Goal: Task Accomplishment & Management: Manage account settings

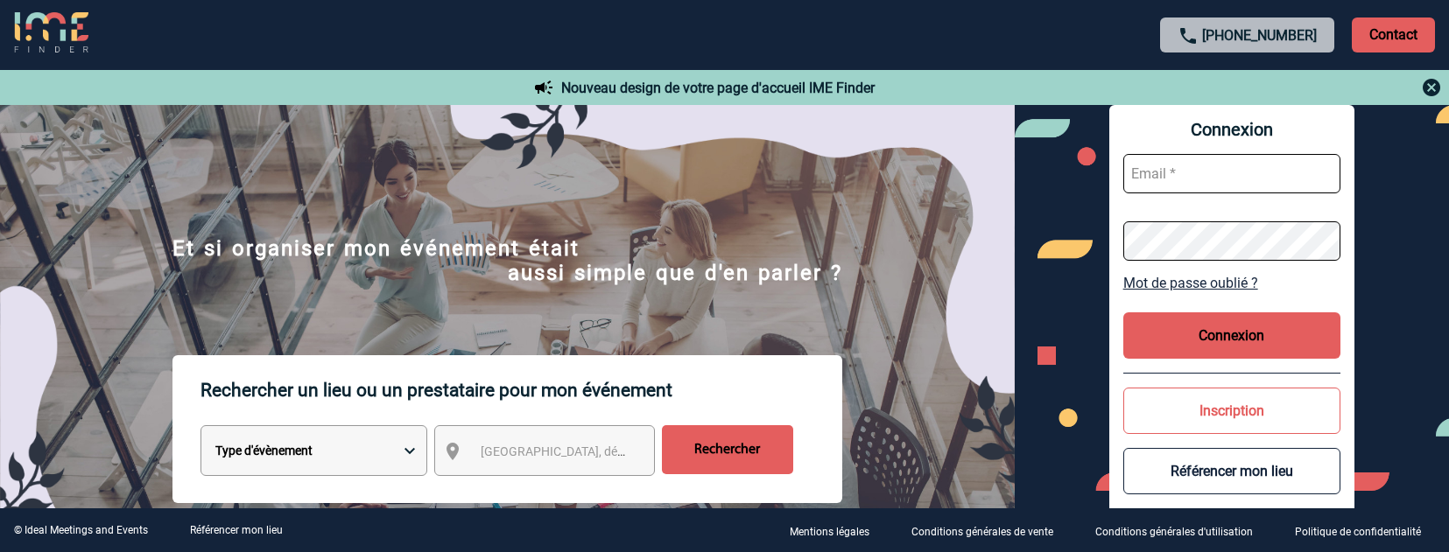
type input "afbonhomme@ime-groupe.com"
click at [1217, 331] on button "Connexion" at bounding box center [1231, 336] width 217 height 46
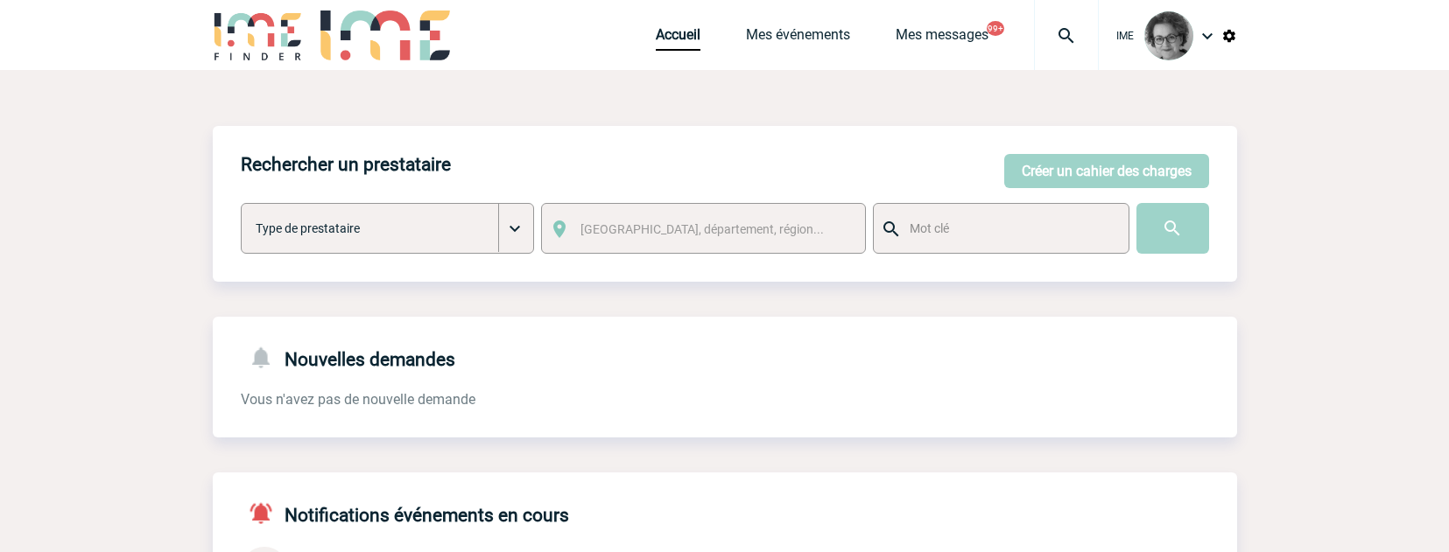
click at [755, 21] on div "Accueil Mes événements Mes messages 99+ Projet, client Projet, client" at bounding box center [877, 35] width 443 height 70
click at [785, 31] on link "Mes événements" at bounding box center [798, 38] width 104 height 25
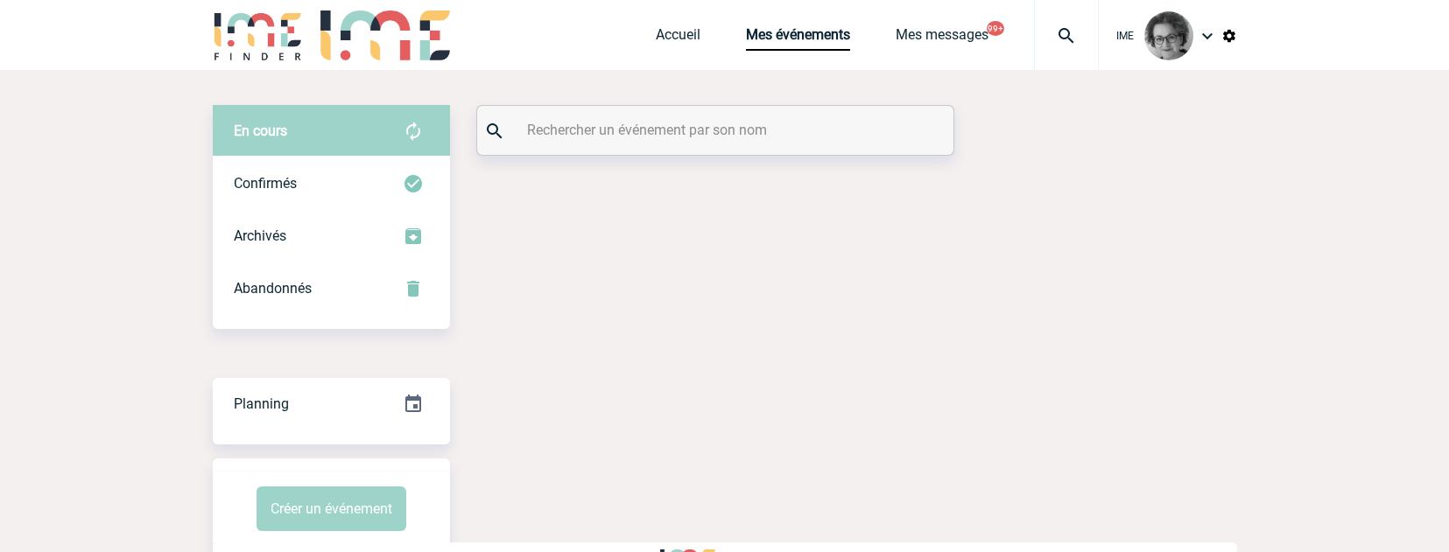
click at [768, 140] on input "text" at bounding box center [718, 129] width 390 height 25
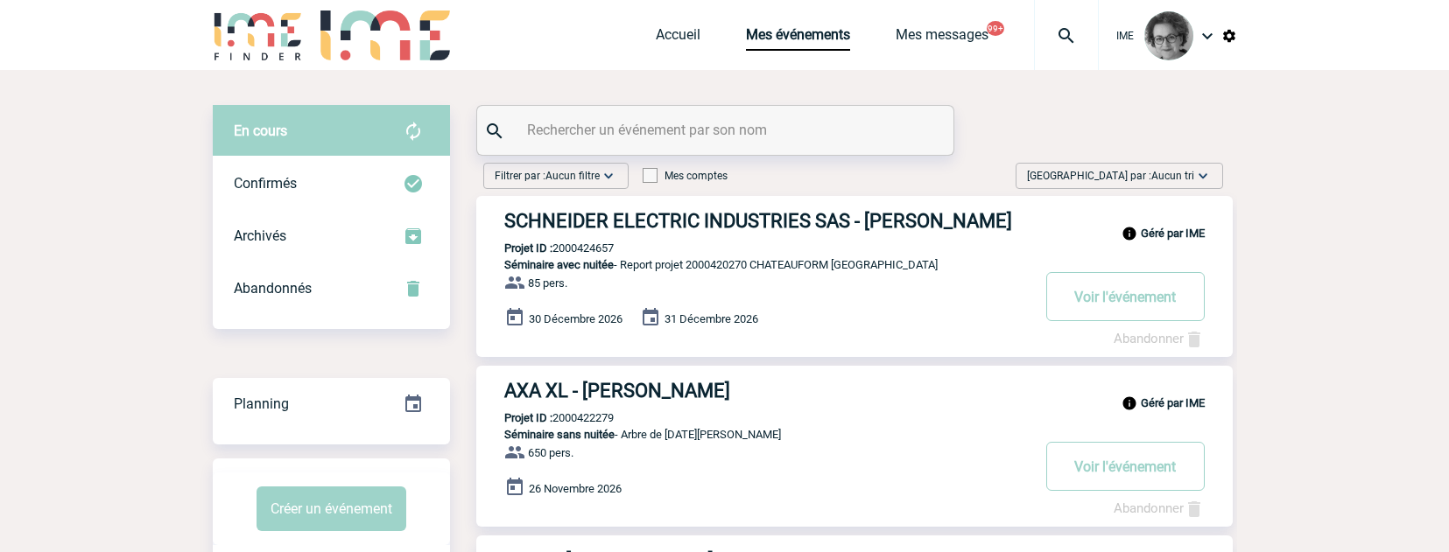
paste input "2000423013"
type input "2000423013"
click at [842, 144] on div "2000423013" at bounding box center [715, 130] width 476 height 49
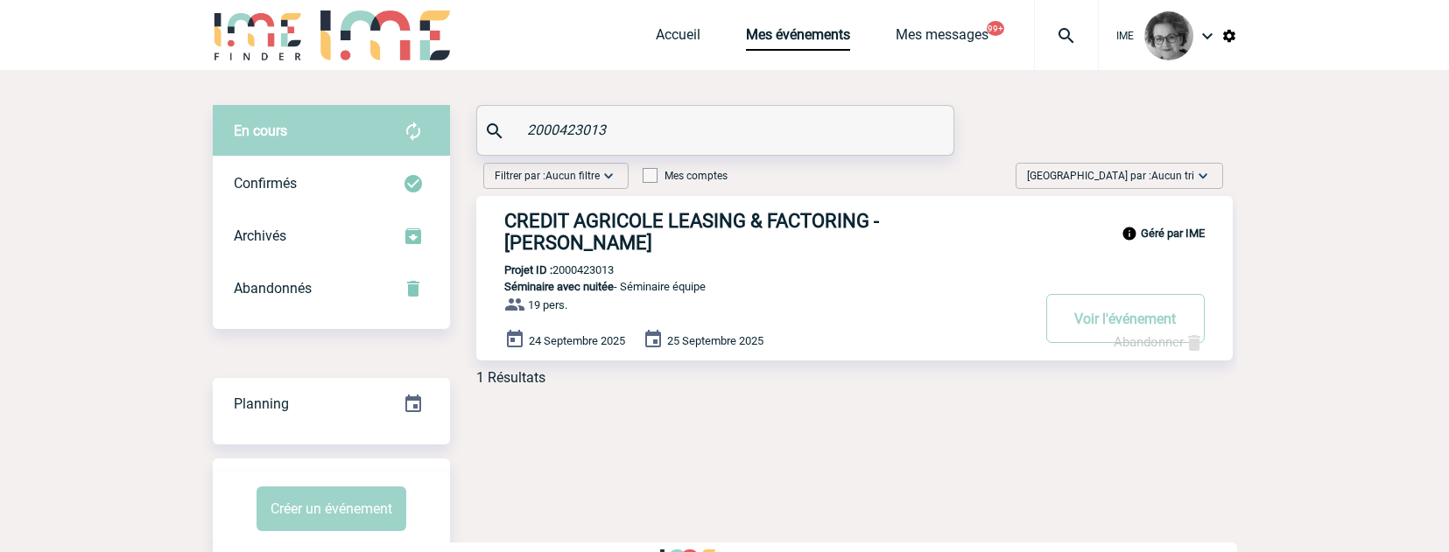
click at [1155, 343] on link "Abandonner" at bounding box center [1158, 342] width 91 height 16
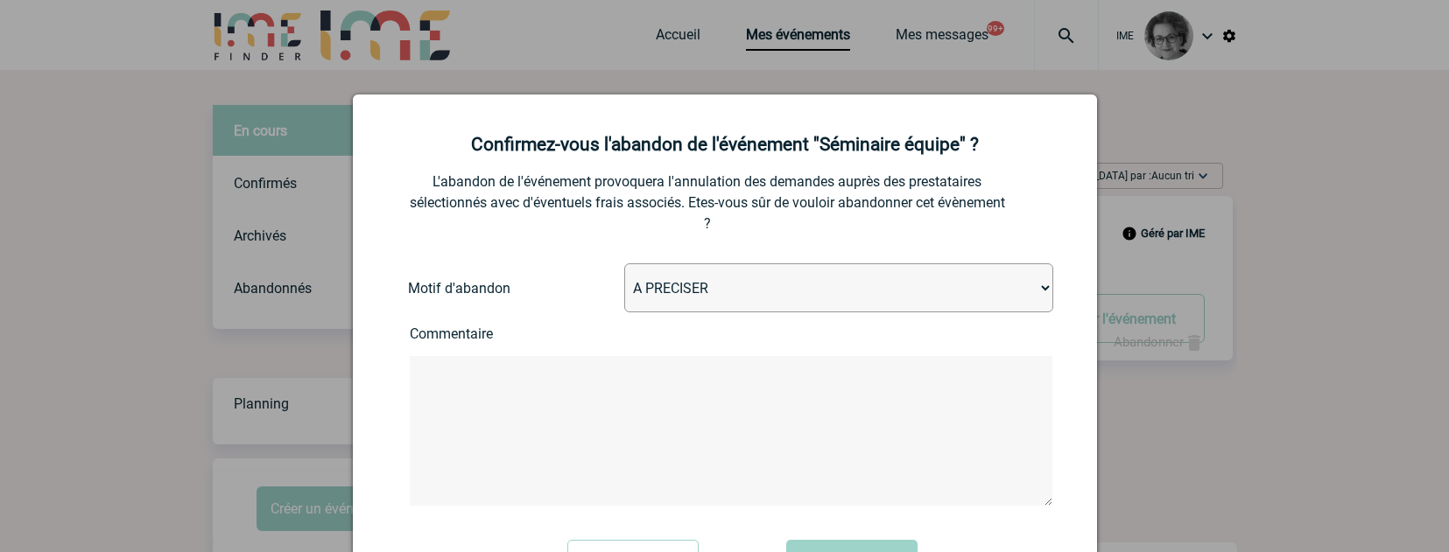
click at [888, 303] on select "A PRECISER Projet annulé Projet reporté Evénement organisé en interne A fait ap…" at bounding box center [838, 287] width 429 height 49
select select "ABANDON_PROJET_02"
click at [624, 264] on select "A PRECISER Projet annulé Projet reporté Evénement organisé en interne A fait ap…" at bounding box center [838, 287] width 429 height 49
click at [862, 366] on textarea at bounding box center [731, 431] width 643 height 150
click at [830, 411] on textarea "change de poste a transmis info mais bcp de ca" at bounding box center [731, 431] width 643 height 150
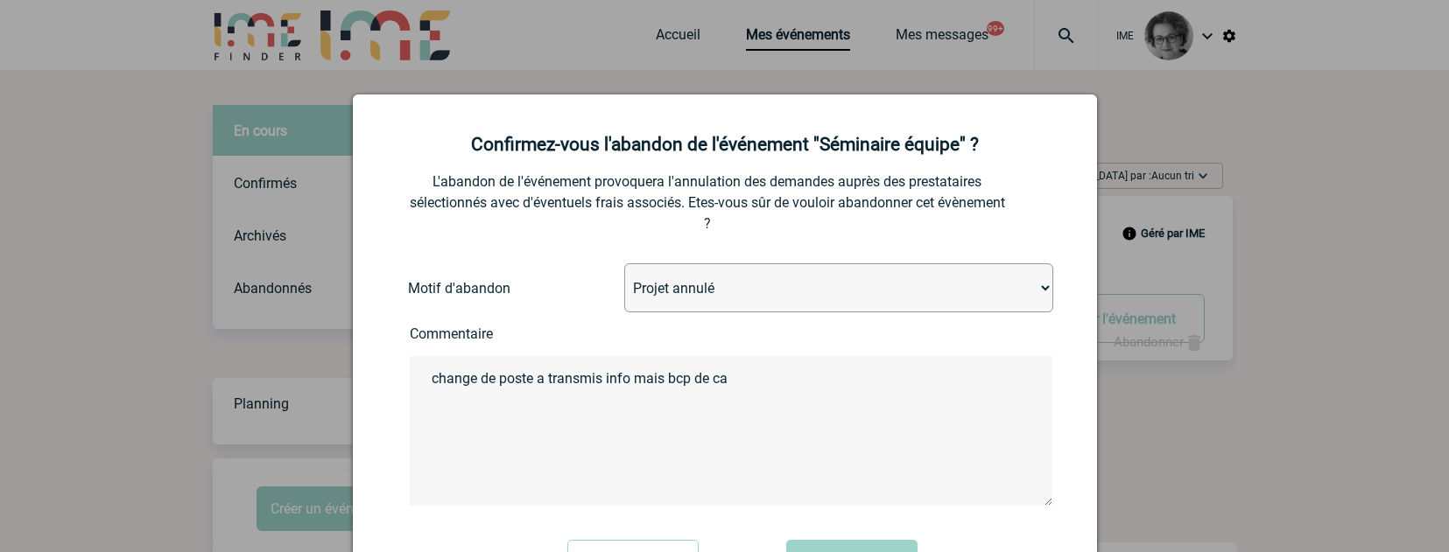
drag, startPoint x: 783, startPoint y: 381, endPoint x: 633, endPoint y: 390, distance: 150.0
click at [633, 390] on textarea "change de poste a transmis info mais bcp de ca" at bounding box center [731, 431] width 643 height 150
paste textarea "Je ne suis plus ce sujet, j’avais bien transmis votre contact et notre historiq…"
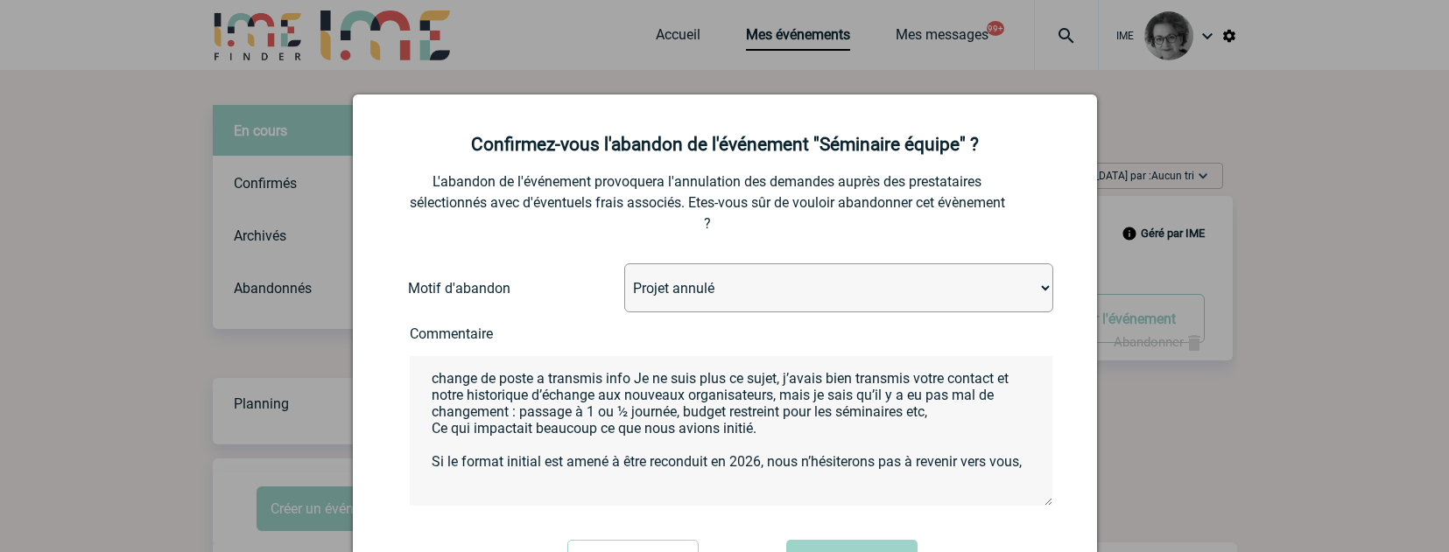
click at [633, 381] on textarea "change de poste a transmis info Je ne suis plus ce sujet, j’avais bien transmis…" at bounding box center [731, 431] width 643 height 150
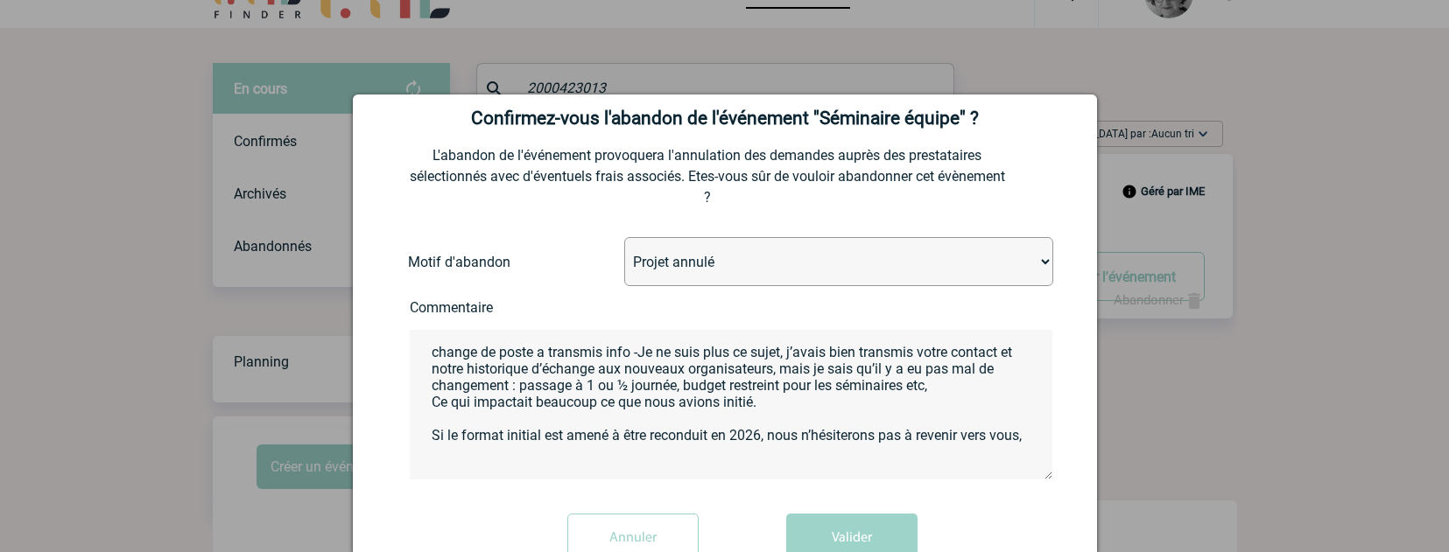
scroll to position [73, 0]
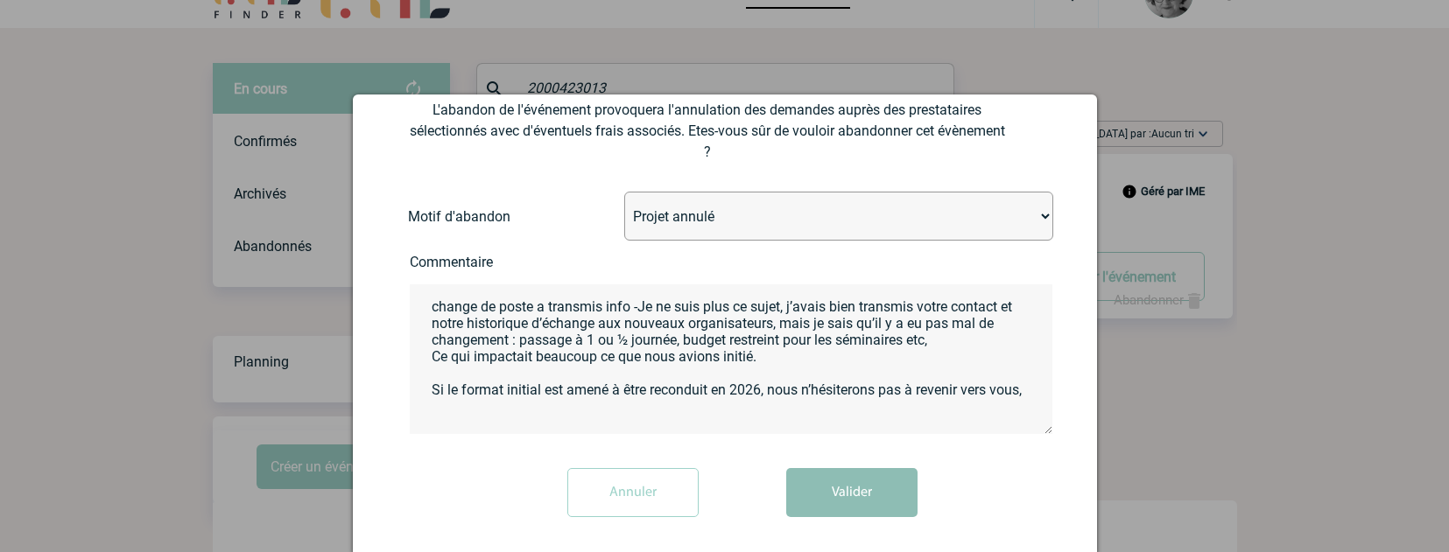
type textarea "change de poste a transmis info -Je ne suis plus ce sujet, j’avais bien transmi…"
click at [882, 502] on button "Valider" at bounding box center [851, 492] width 131 height 49
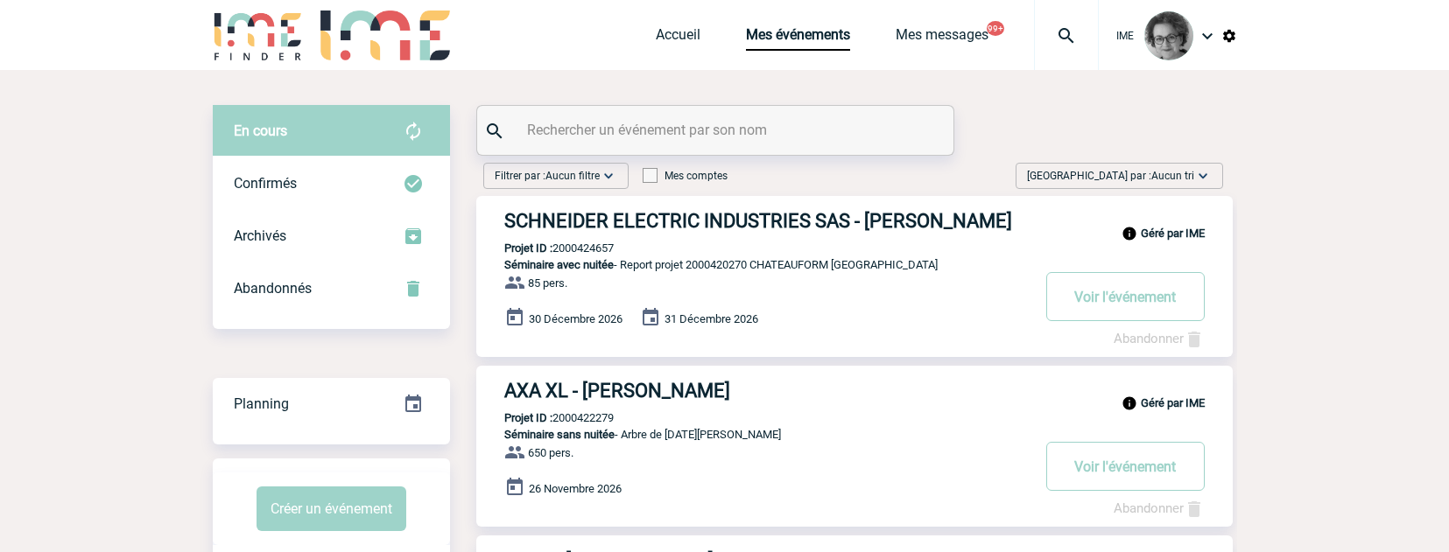
click at [581, 27] on div "IME Accueil Mes événements 99+" at bounding box center [725, 37] width 1024 height 74
click at [869, 502] on div "26 Novembre 2026" at bounding box center [868, 489] width 728 height 25
